Goal: Task Accomplishment & Management: Manage account settings

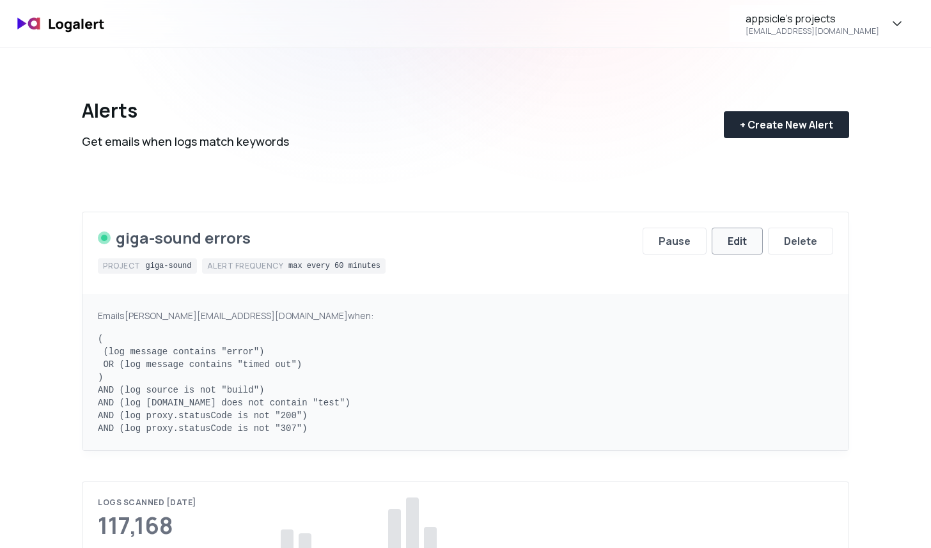
click at [728, 242] on div "Edit" at bounding box center [737, 240] width 19 height 15
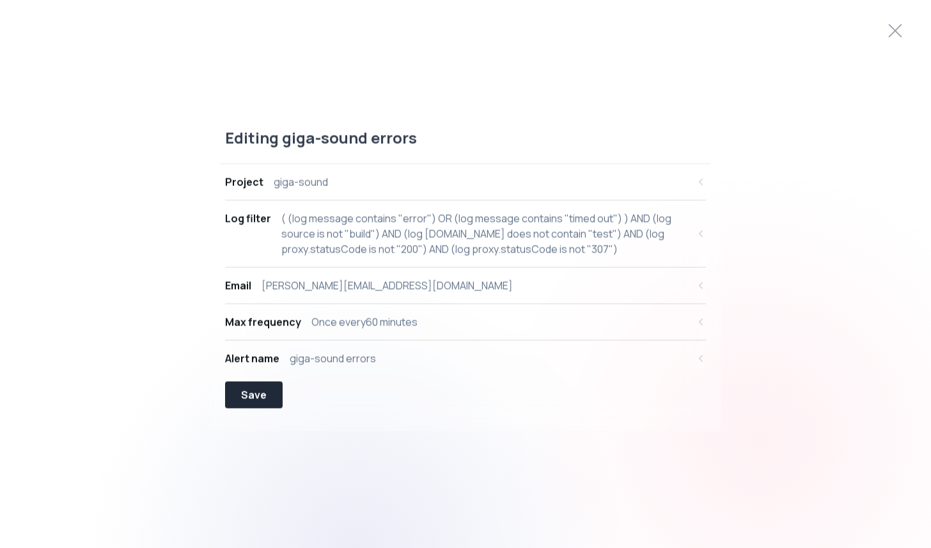
click at [429, 233] on div "( (log message contains "error") OR (log message contains "timed out") ) AND (l…" at bounding box center [484, 233] width 407 height 46
select select "message"
select select "CONTAINS"
select select "OR"
select select "message"
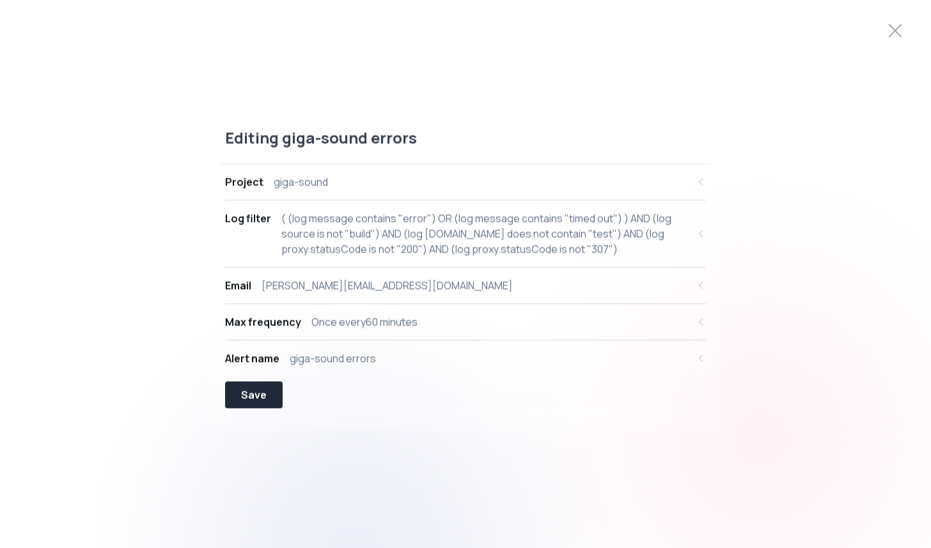
select select "CONTAINS"
select select "AND"
select select "source"
select select "NOT_EQUALS"
select select "build"
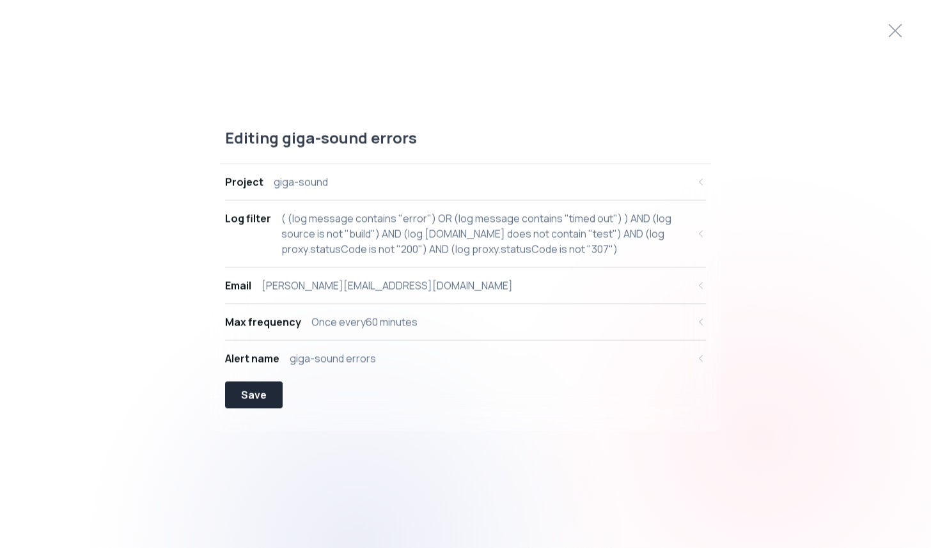
select select "AND"
select select "[DOMAIN_NAME]"
select select "NOT_CONTAINS"
select select "AND"
select select "proxy.statusCode"
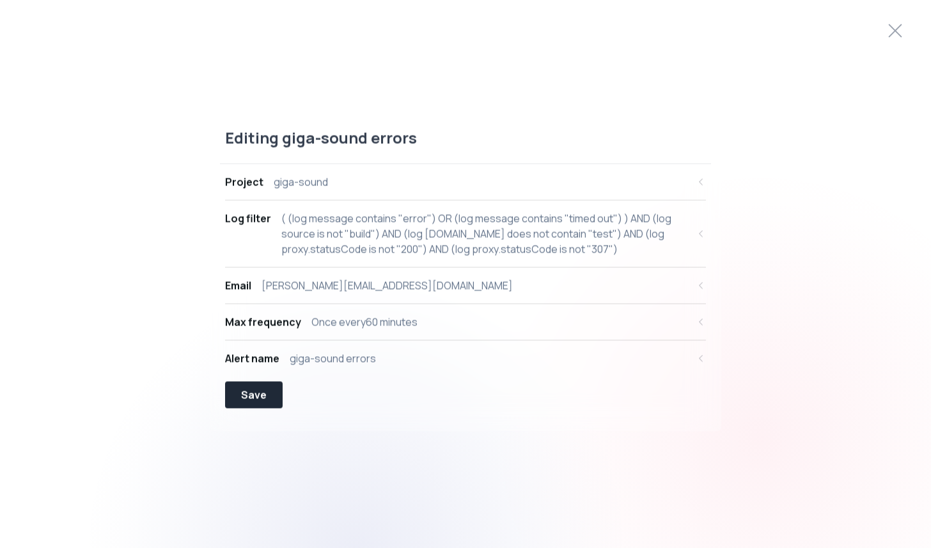
select select "NOT_EQUALS"
select select "AND"
select select "proxy.statusCode"
select select "NOT_EQUALS"
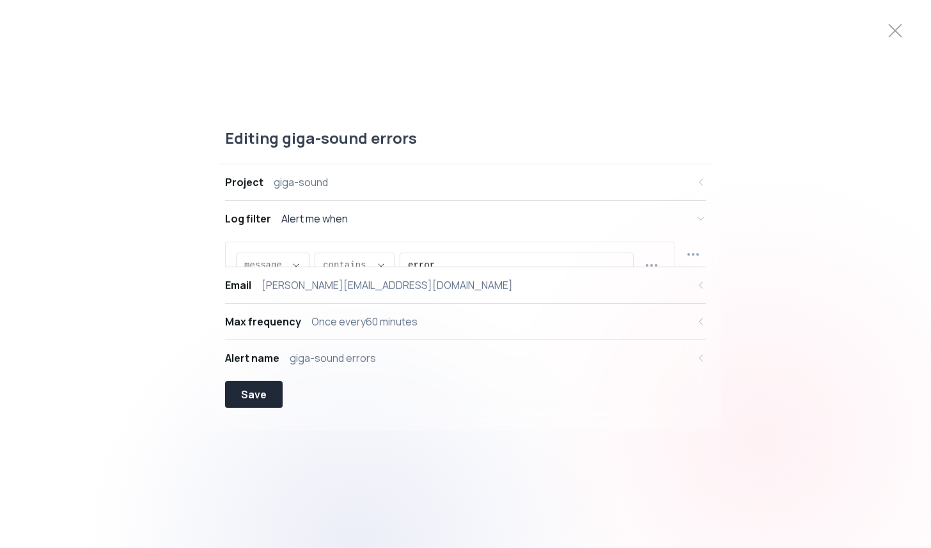
scroll to position [12, 0]
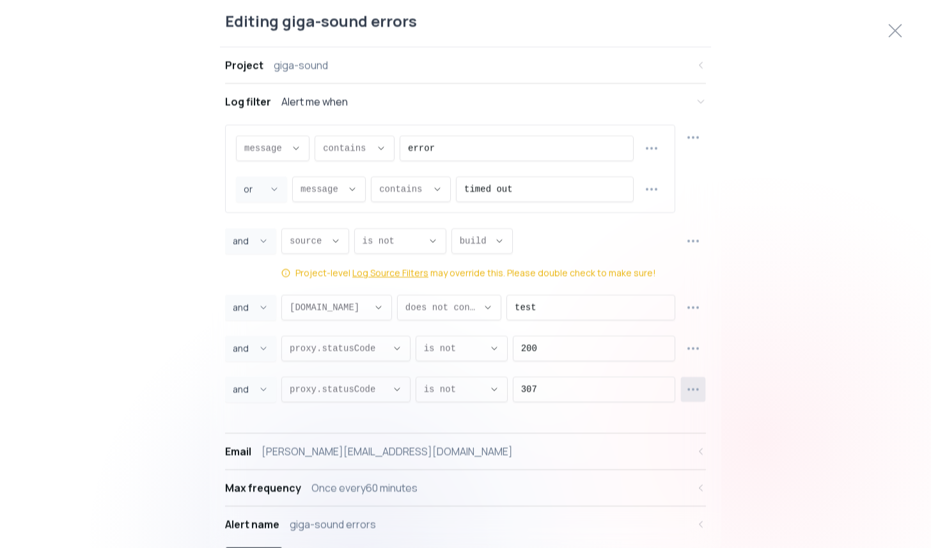
click at [681, 384] on button "button" at bounding box center [693, 389] width 25 height 25
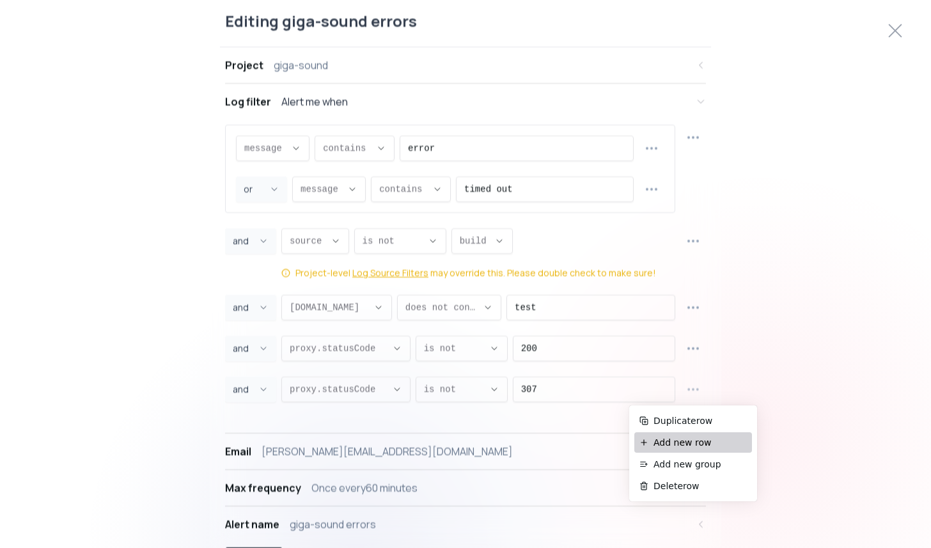
click at [697, 435] on li "Add new row" at bounding box center [693, 442] width 118 height 20
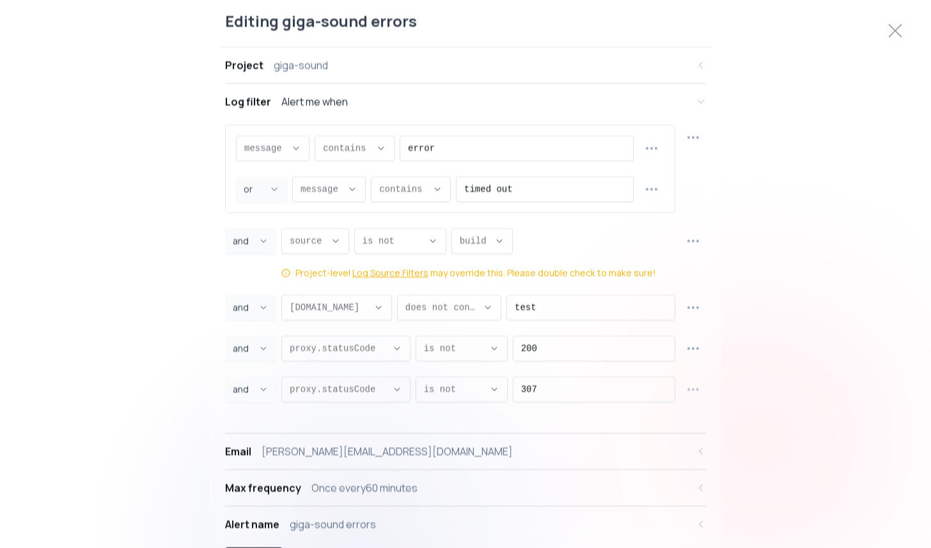
select select "AND"
select select "message"
select select "CONTAINS"
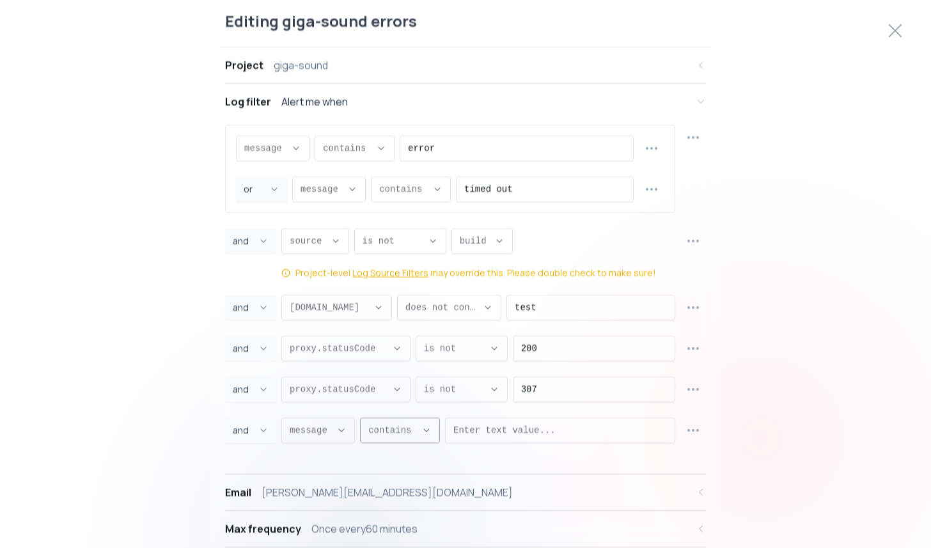
click at [326, 419] on div "message ," at bounding box center [311, 430] width 42 height 24
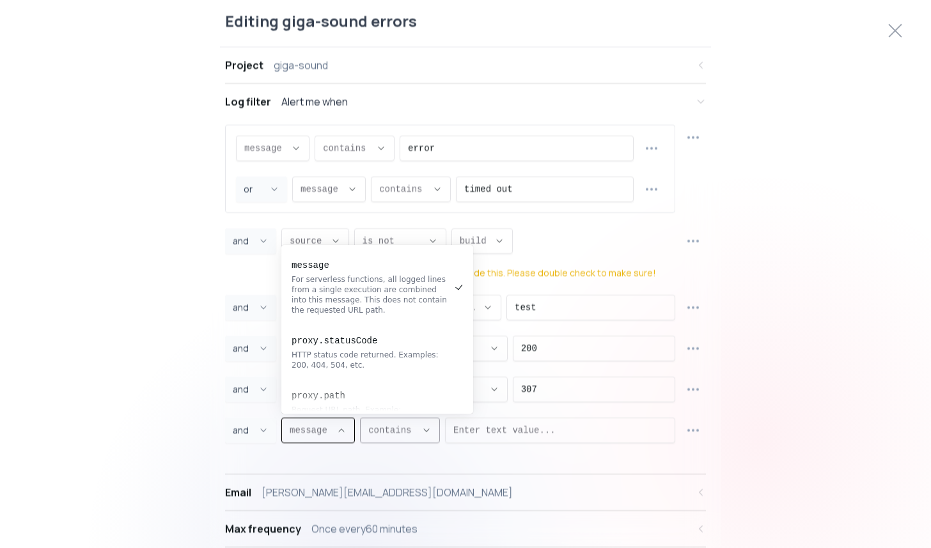
click at [397, 428] on span "contains ," at bounding box center [392, 429] width 48 height 13
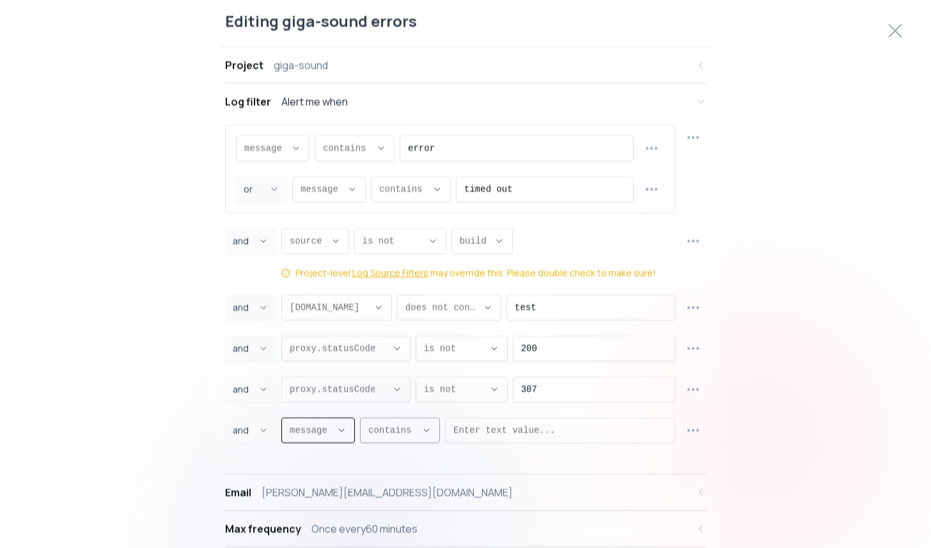
click at [416, 427] on span "contains ," at bounding box center [392, 429] width 48 height 13
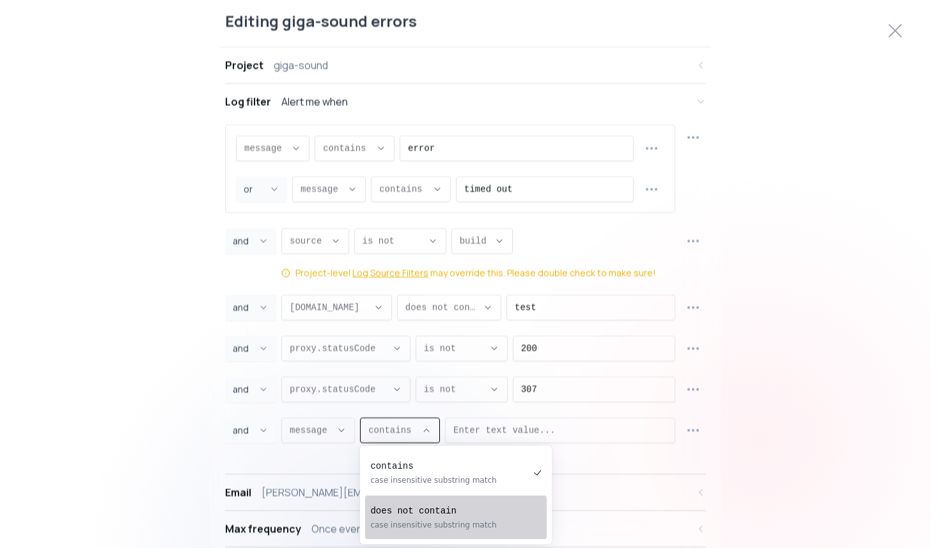
click at [426, 513] on pre "does not contain" at bounding box center [449, 511] width 159 height 13
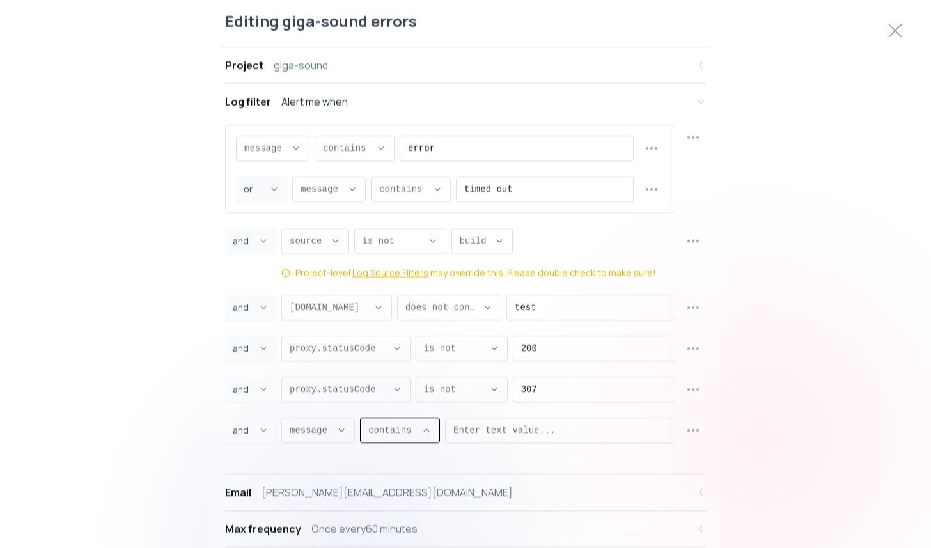
type input "NOT_CONTAINS"
select select "NOT_CONTAINS"
click at [508, 445] on div "message message message proxy.statusCode proxy.path [DOMAIN_NAME] [DOMAIN_NAME]…" at bounding box center [465, 291] width 481 height 334
click at [516, 434] on input "Enter text value..." at bounding box center [572, 430] width 189 height 24
type input "ingest"
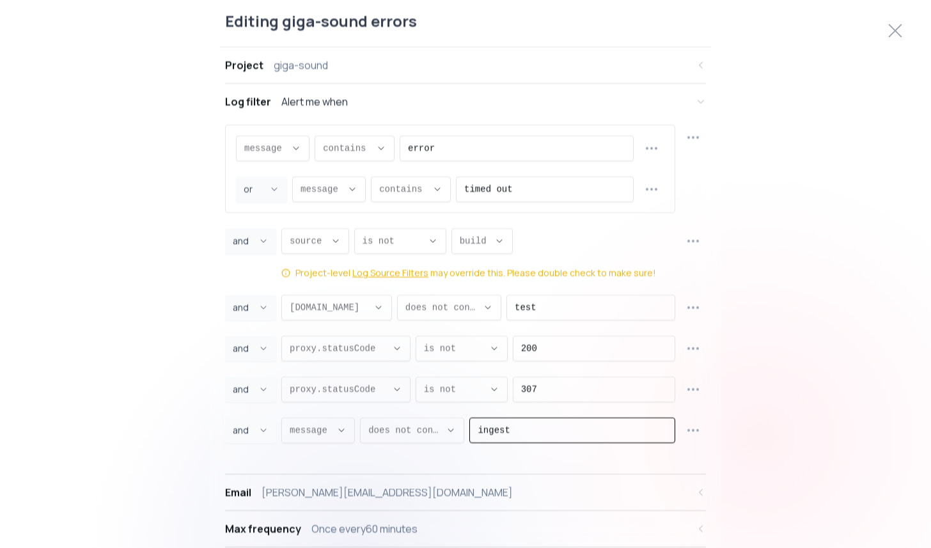
click at [775, 427] on div "Editing giga-sound errors Project giga-sound Log filter Alert me when message m…" at bounding box center [465, 274] width 931 height 558
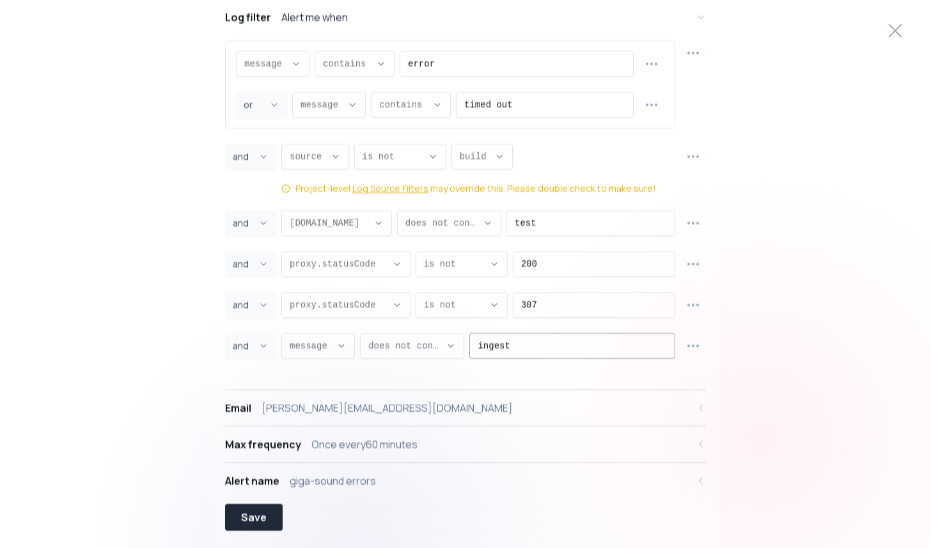
scroll to position [90, 0]
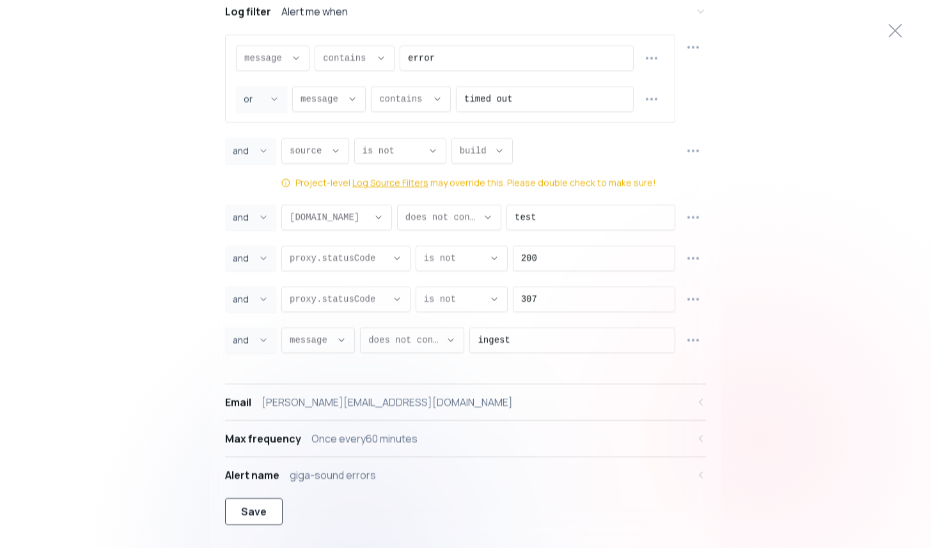
click at [251, 506] on div "Save" at bounding box center [254, 511] width 26 height 15
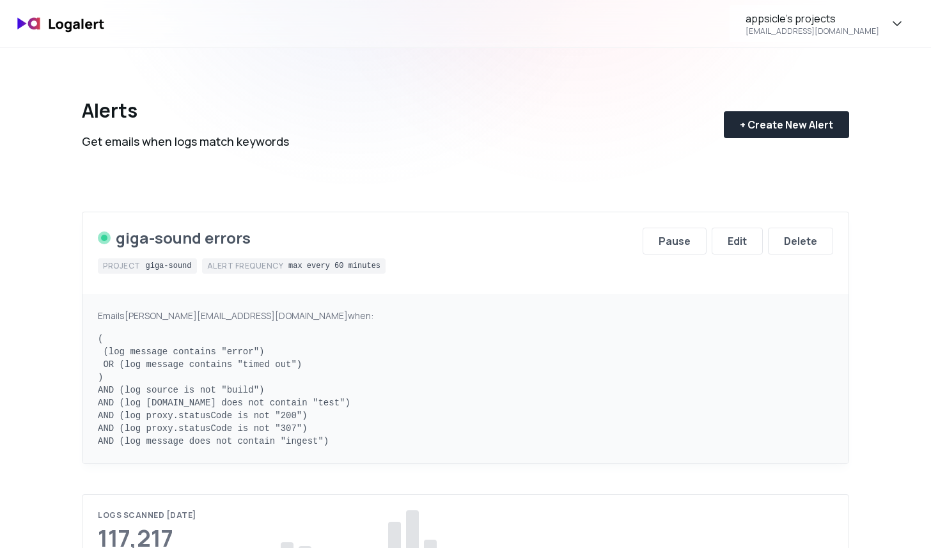
click at [494, 167] on div "Alerts Get emails when logs match keywords + Create New Alert" at bounding box center [466, 114] width 768 height 133
click at [313, 256] on div "giga-sound errors Project giga-sound Alert frequency max every 60 minutes" at bounding box center [242, 253] width 288 height 51
click at [285, 123] on div "Alerts Get emails when logs match keywords" at bounding box center [185, 124] width 207 height 51
click at [292, 165] on div "Alerts Get emails when logs match keywords + Create New Alert" at bounding box center [466, 114] width 768 height 133
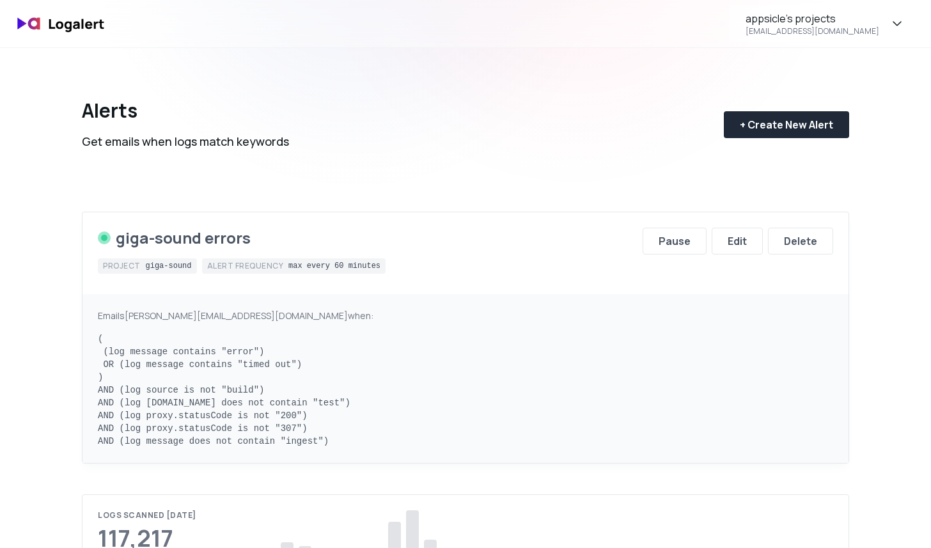
click at [292, 165] on div "Alerts Get emails when logs match keywords + Create New Alert" at bounding box center [466, 114] width 768 height 133
click at [745, 242] on div "Edit" at bounding box center [737, 240] width 19 height 15
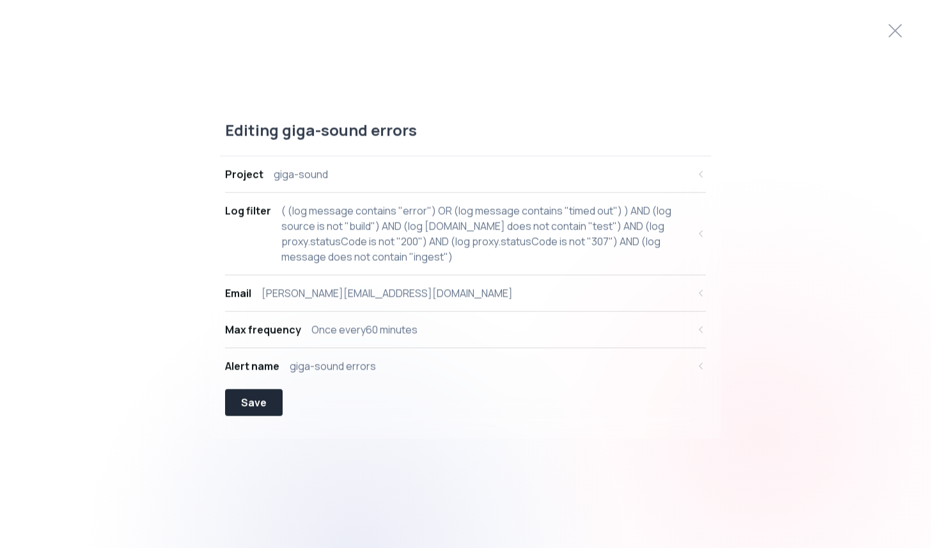
click at [351, 288] on div "[PERSON_NAME][EMAIL_ADDRESS][DOMAIN_NAME]" at bounding box center [387, 292] width 251 height 15
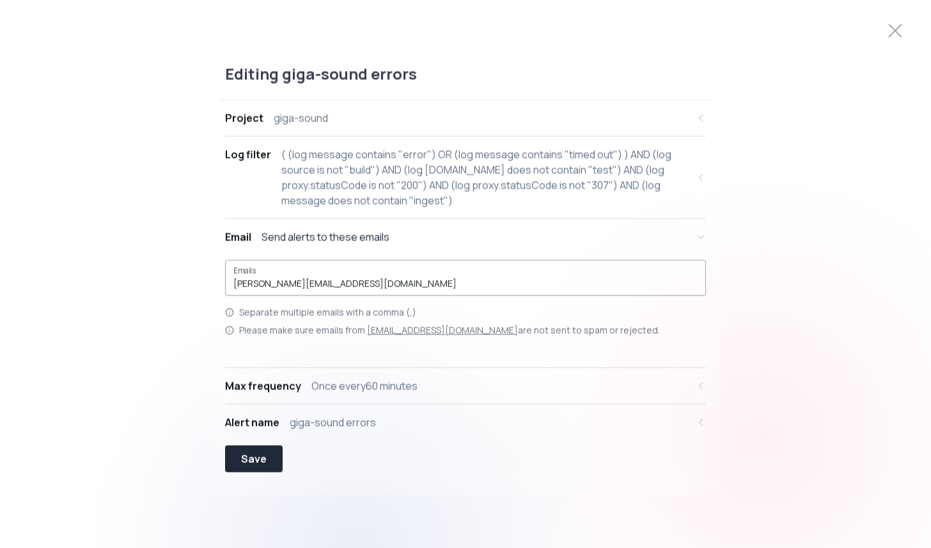
click at [312, 281] on input "[PERSON_NAME][EMAIL_ADDRESS][DOMAIN_NAME]" at bounding box center [465, 283] width 464 height 13
click at [266, 453] on button "Save" at bounding box center [254, 458] width 58 height 27
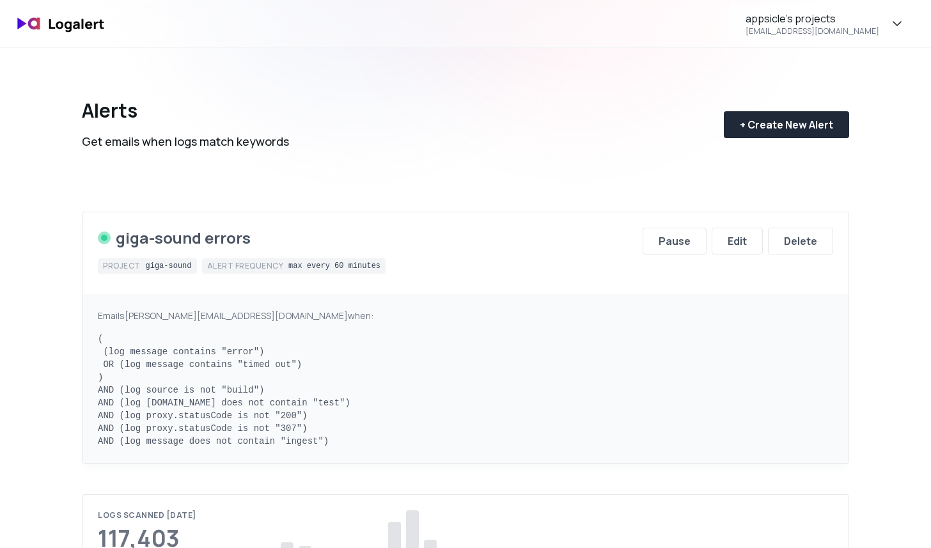
click at [595, 214] on div "giga-sound errors Project giga-sound Alert frequency max every 60 minutes Pause…" at bounding box center [466, 253] width 766 height 82
click at [645, 64] on div "Alerts Get emails when logs match keywords + Create New Alert" at bounding box center [466, 114] width 768 height 133
